Goal: Task Accomplishment & Management: Manage account settings

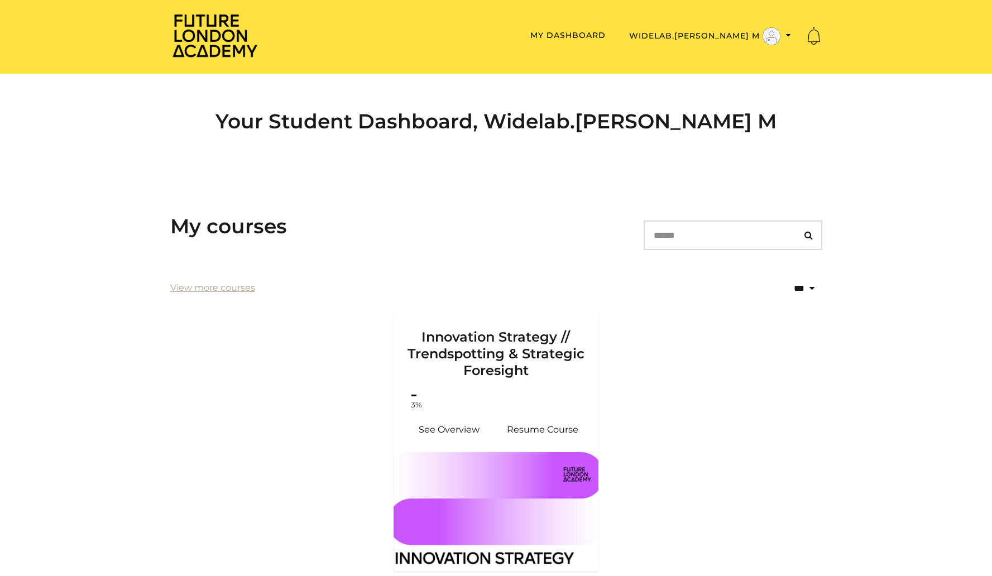
scroll to position [2, 0]
click at [738, 22] on div "Future London Academy Toggle menu Menu My Dashboard Widelab.krystian słowiński …" at bounding box center [496, 35] width 652 height 47
click at [783, 35] on button "Widelab.[PERSON_NAME] M" at bounding box center [710, 35] width 169 height 19
click at [767, 53] on link "My Account" at bounding box center [753, 53] width 98 height 17
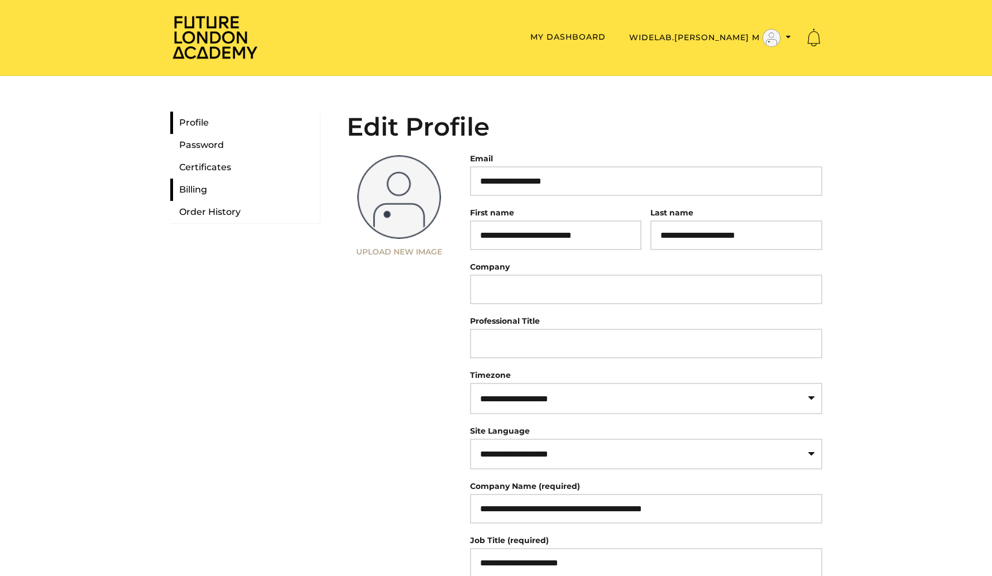
click at [177, 186] on link "Billing" at bounding box center [245, 190] width 150 height 22
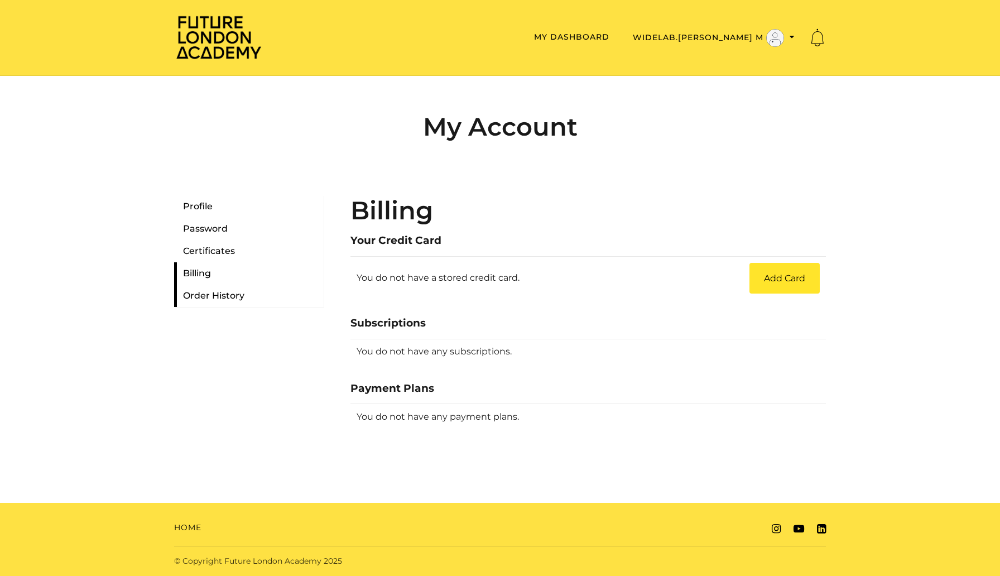
click at [209, 290] on link "Order History" at bounding box center [249, 296] width 150 height 22
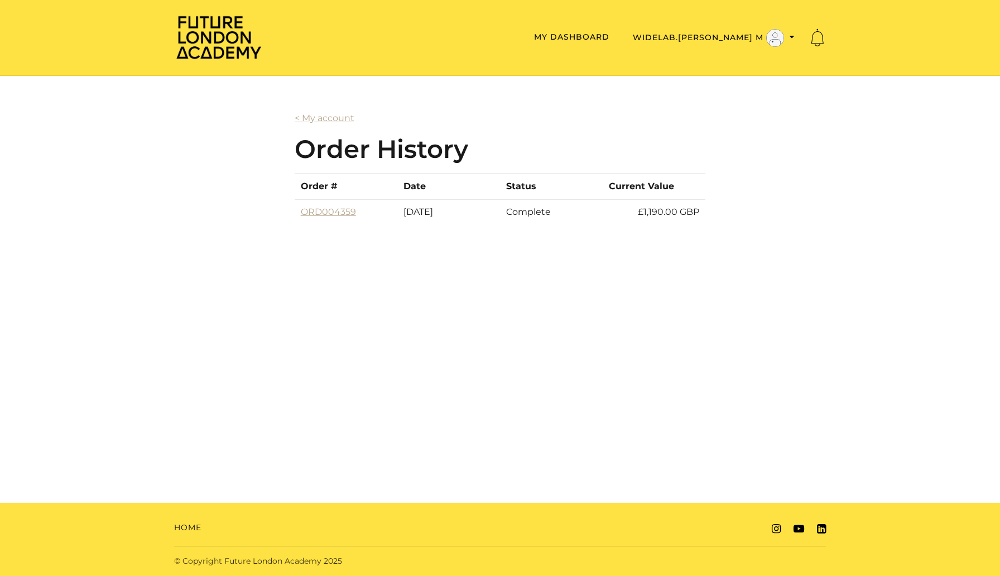
click at [324, 218] on td "ORD004359" at bounding box center [346, 212] width 103 height 26
click at [325, 208] on link "ORD004359" at bounding box center [328, 211] width 55 height 11
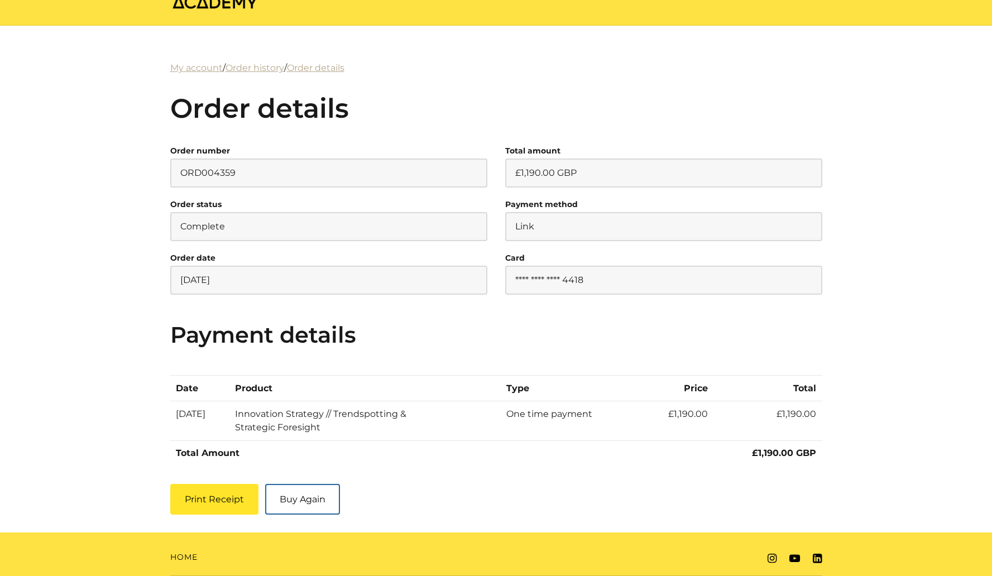
scroll to position [80, 0]
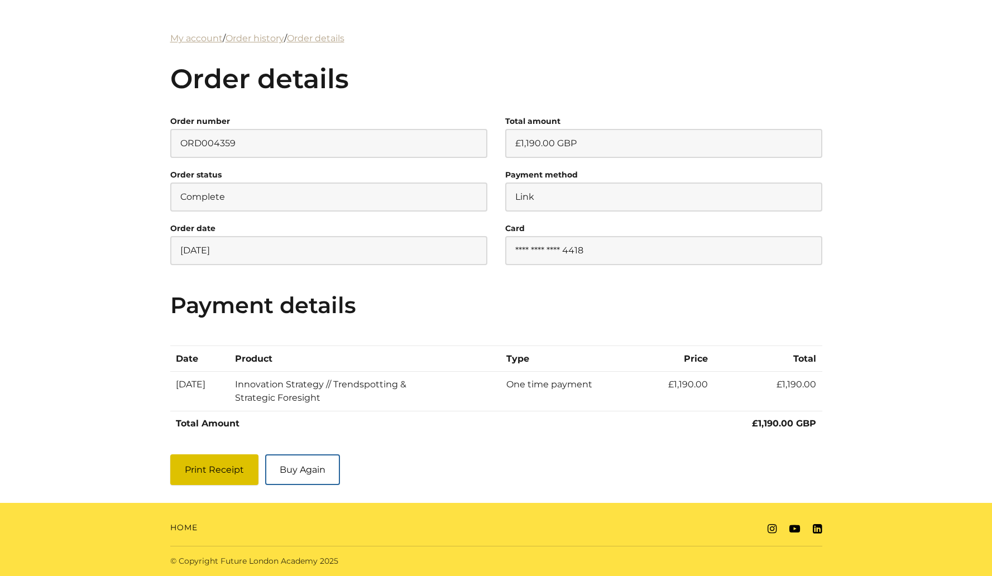
click at [244, 462] on button "Print Receipt" at bounding box center [214, 469] width 88 height 31
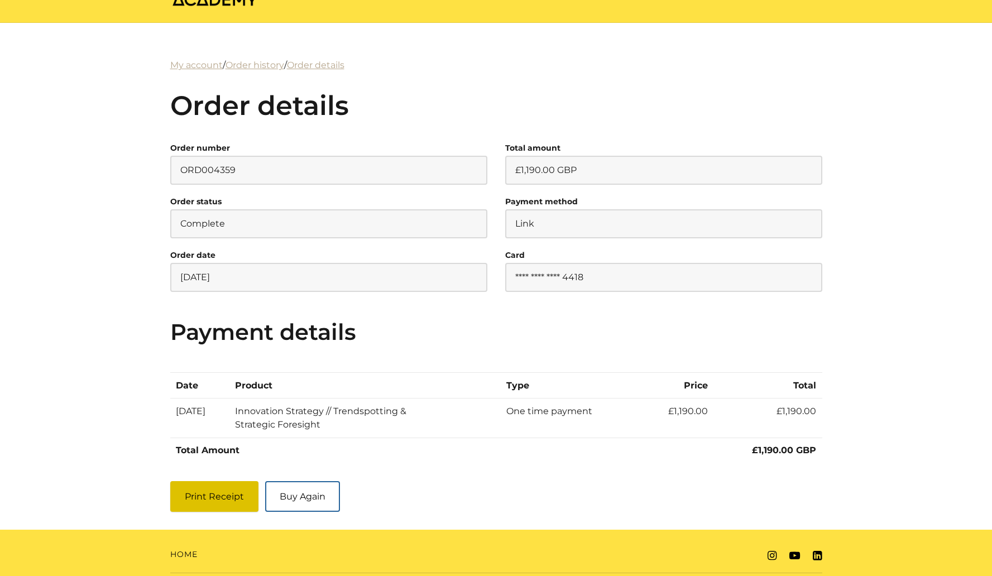
scroll to position [0, 0]
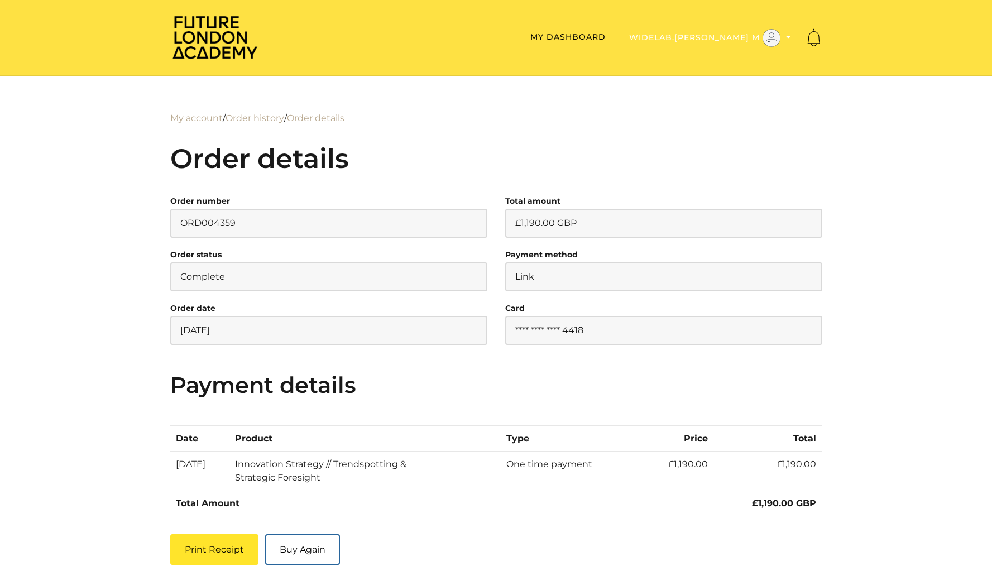
click at [786, 41] on icon "Toggle menu" at bounding box center [788, 37] width 5 height 8
click at [738, 69] on link "Support" at bounding box center [753, 73] width 98 height 17
click at [741, 78] on link "Support" at bounding box center [753, 73] width 98 height 17
click at [731, 73] on link "Support" at bounding box center [753, 73] width 98 height 17
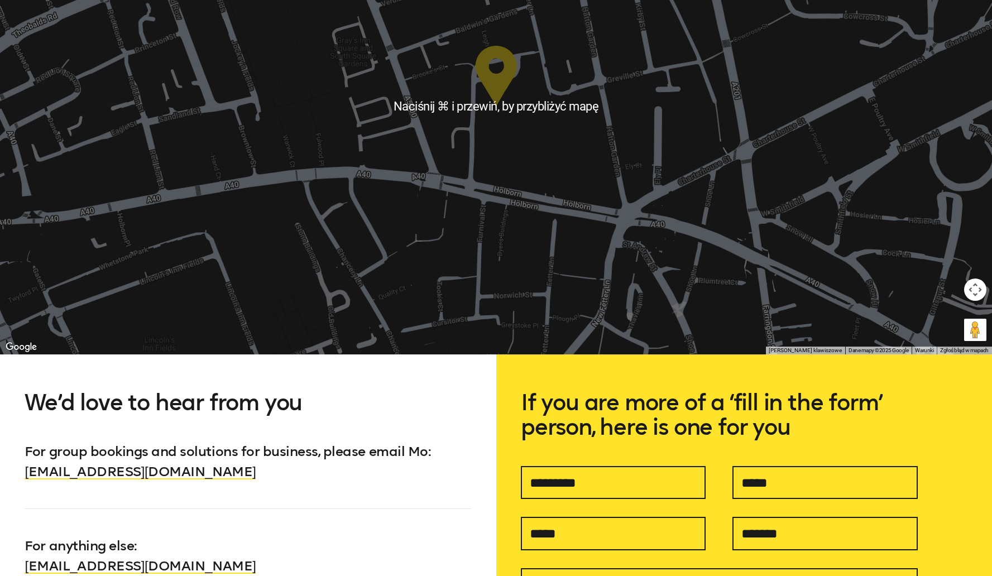
scroll to position [828, 0]
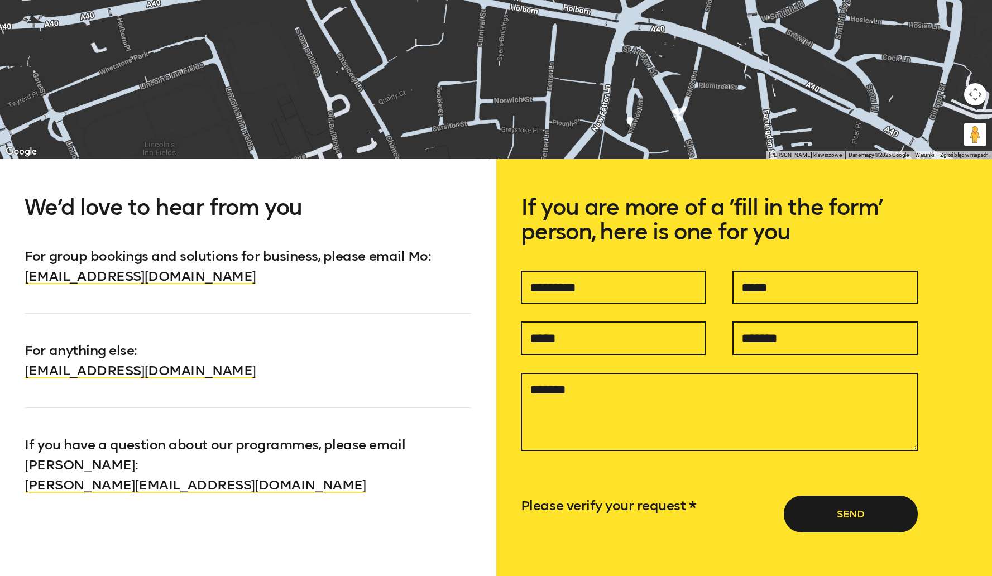
drag, startPoint x: 311, startPoint y: 379, endPoint x: 0, endPoint y: 372, distance: 310.9
click at [0, 372] on div "We’d love to hear from you For group bookings and solutions for business, pleas…" at bounding box center [248, 398] width 496 height 478
copy link "info@futurelondonacademy.co.uk"
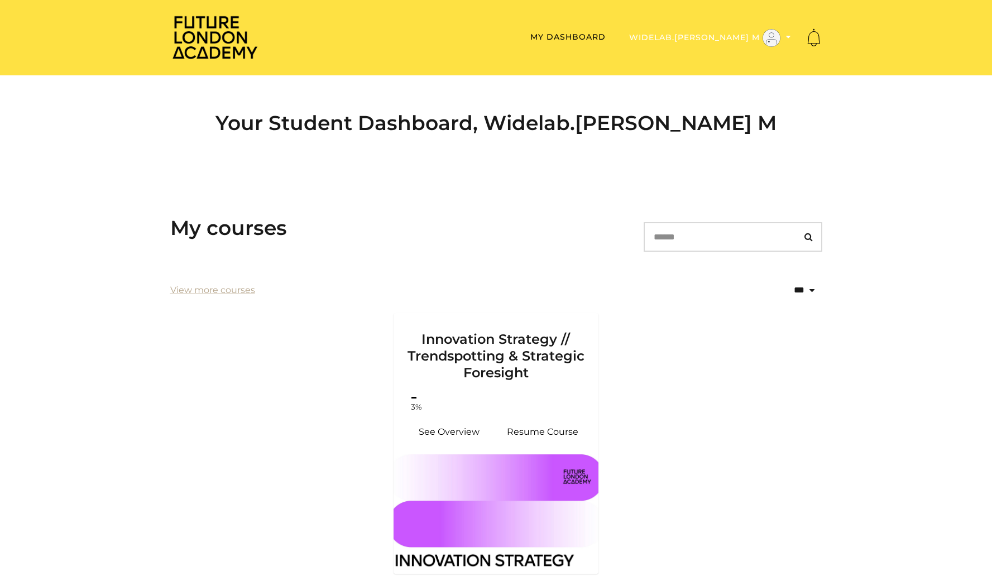
click at [755, 37] on button "Widelab.[PERSON_NAME] M" at bounding box center [710, 37] width 169 height 19
click at [757, 57] on link "My Account" at bounding box center [753, 55] width 98 height 17
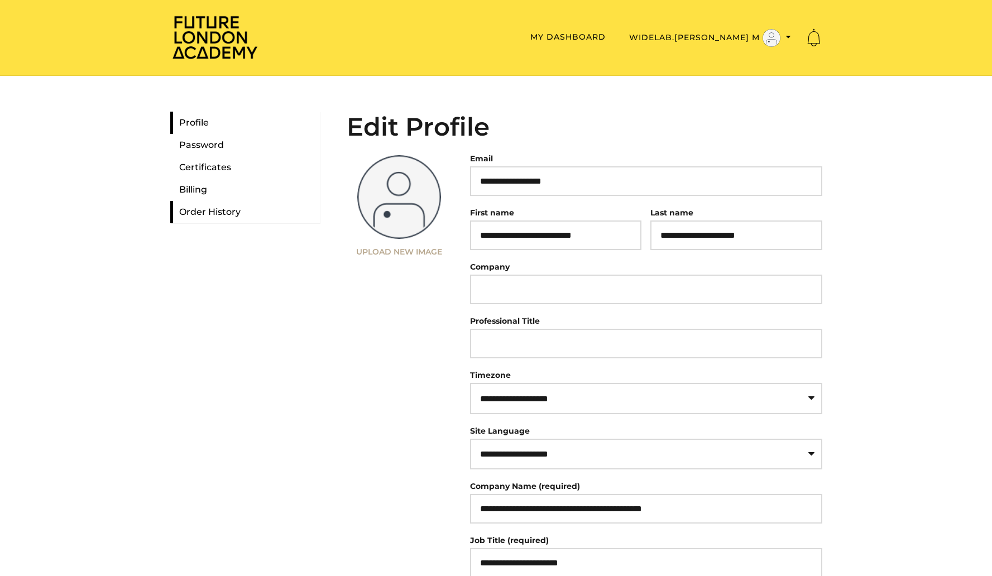
click at [196, 206] on link "Order History" at bounding box center [245, 212] width 150 height 22
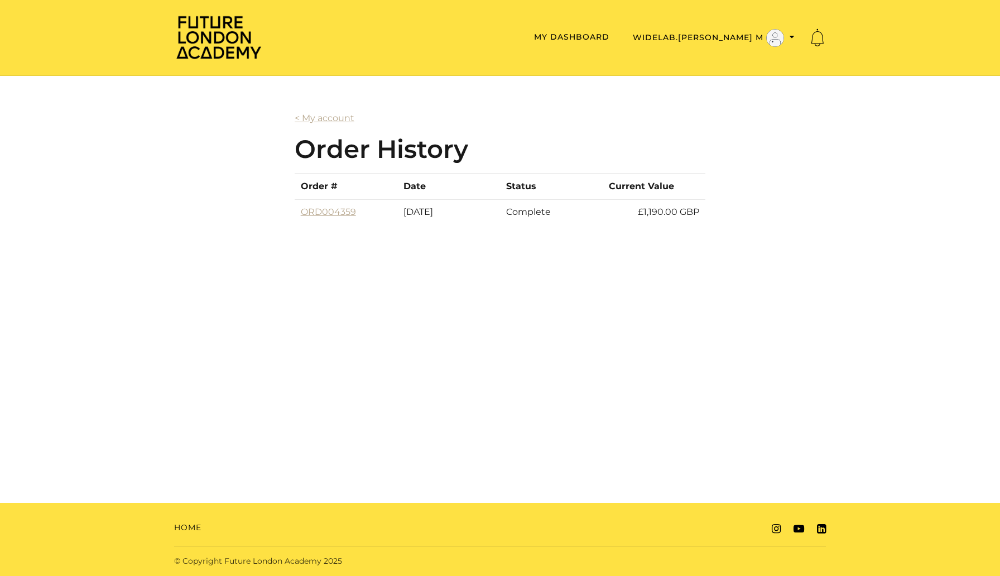
drag, startPoint x: 358, startPoint y: 214, endPoint x: 301, endPoint y: 190, distance: 61.6
click at [301, 190] on table "Order # Date Status Current Value ORD004359 [DATE] Complete £1,190.00 GBP" at bounding box center [500, 199] width 411 height 52
click at [372, 218] on td "ORD004359" at bounding box center [346, 212] width 103 height 26
drag, startPoint x: 372, startPoint y: 215, endPoint x: 301, endPoint y: 214, distance: 71.5
click at [301, 214] on td "ORD004359" at bounding box center [346, 212] width 103 height 26
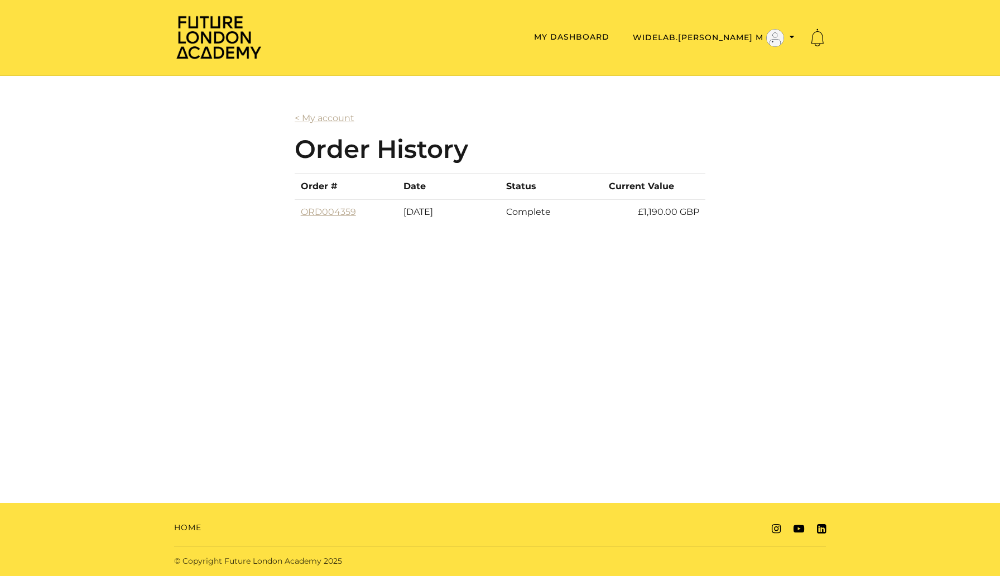
copy link "ORD004359"
